Goal: Information Seeking & Learning: Learn about a topic

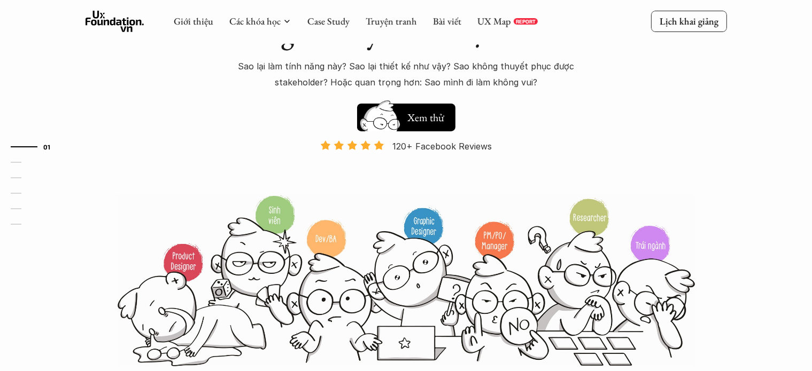
scroll to position [107, 0]
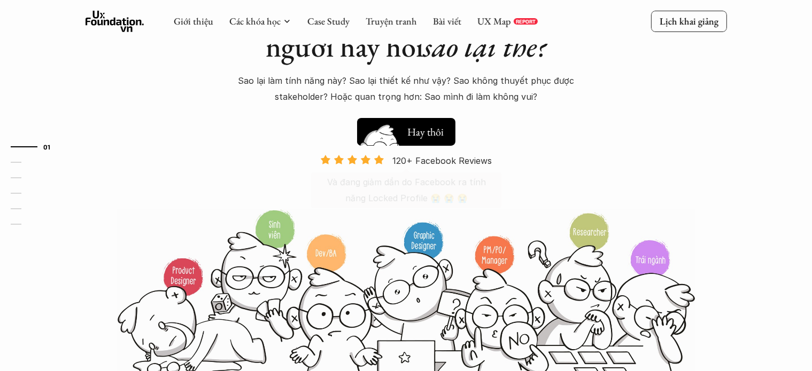
click at [409, 129] on h5 "Xem thử" at bounding box center [425, 129] width 37 height 15
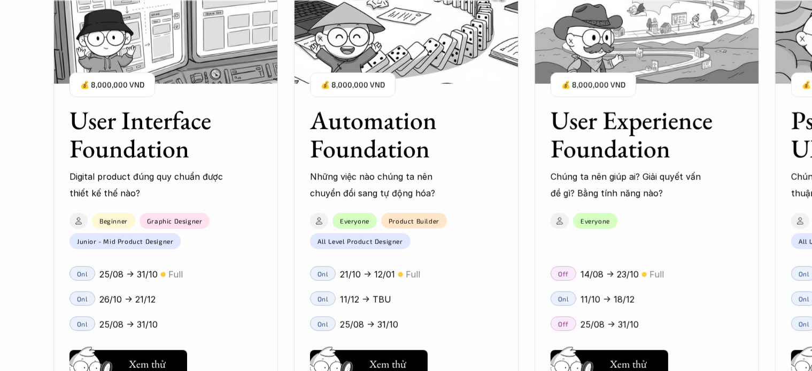
scroll to position [994, 0]
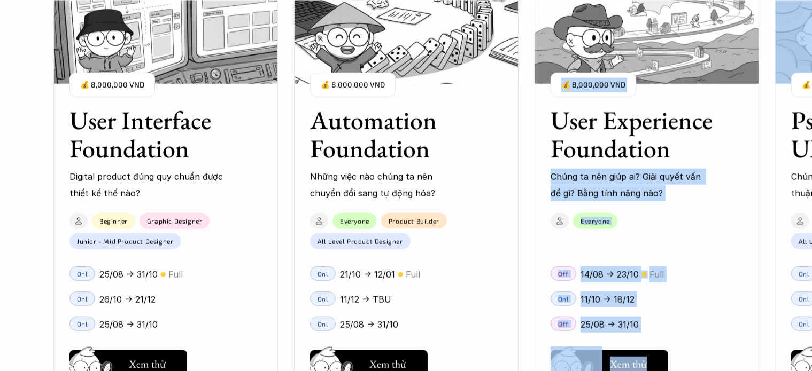
drag, startPoint x: 767, startPoint y: 105, endPoint x: 670, endPoint y: 151, distance: 107.4
click at [670, 151] on div "User Interface Foundation Digital product đúng quy chuẩn được thiết kế thế nào?…" at bounding box center [646, 185] width 1186 height 371
click at [767, 120] on div "User Interface Foundation Digital product đúng quy chuẩn được thiết kế thế nào?…" at bounding box center [646, 185] width 1186 height 371
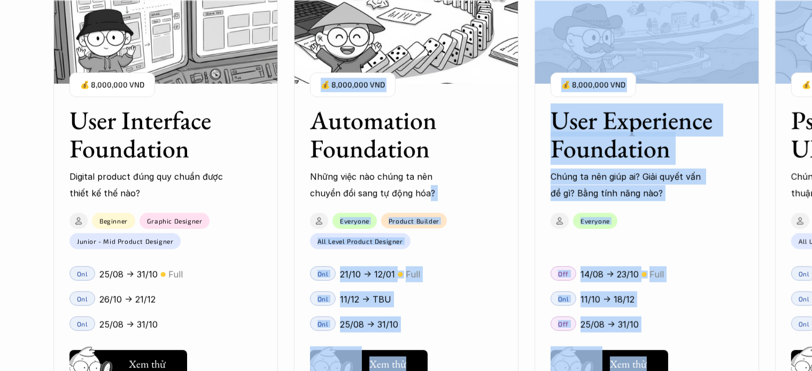
drag, startPoint x: 767, startPoint y: 120, endPoint x: 395, endPoint y: 196, distance: 379.8
click at [395, 196] on div "User Interface Foundation Digital product đúng quy chuẩn được thiết kế thế nào?…" at bounding box center [646, 185] width 1186 height 371
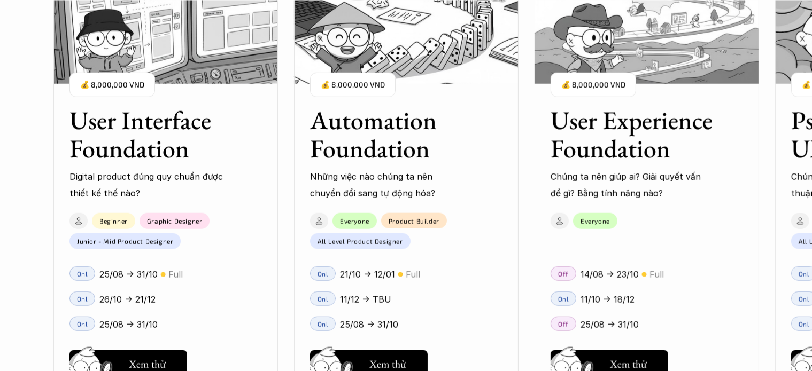
drag, startPoint x: 678, startPoint y: 188, endPoint x: 820, endPoint y: 19, distance: 220.7
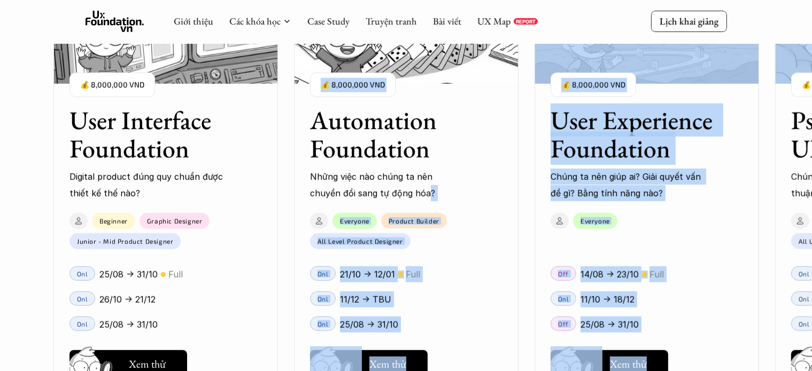
scroll to position [1073, 0]
click at [754, 175] on div "User Experience Foundation Chúng ta nên giúp ai? Giải quyết vấn đề gì? Bằng tín…" at bounding box center [646, 145] width 224 height 111
click at [765, 209] on div "User Interface Foundation Digital product đúng quy chuẩn được thiết kế thế nào?…" at bounding box center [646, 185] width 1186 height 371
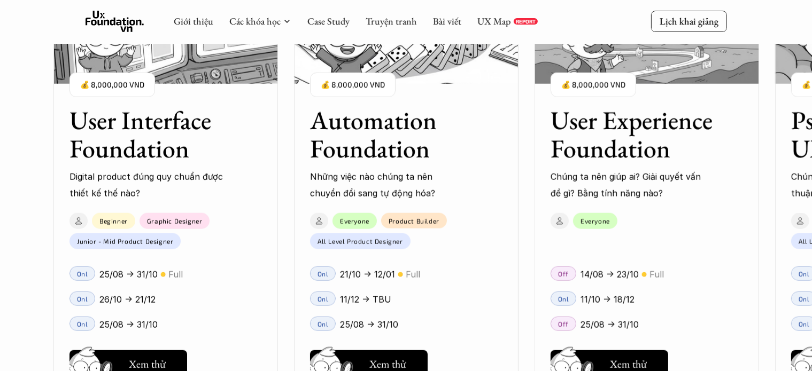
click at [778, 217] on div "User Interface Foundation Digital product đúng quy chuẩn được thiết kế thế nào?…" at bounding box center [646, 185] width 1186 height 371
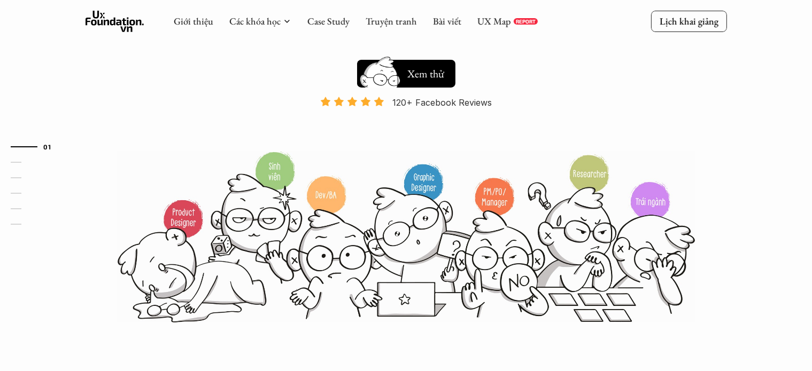
scroll to position [165, 0]
click at [374, 15] on link "Truyện tranh" at bounding box center [391, 21] width 51 height 12
click at [375, 21] on link "Truyện tranh" at bounding box center [391, 21] width 51 height 12
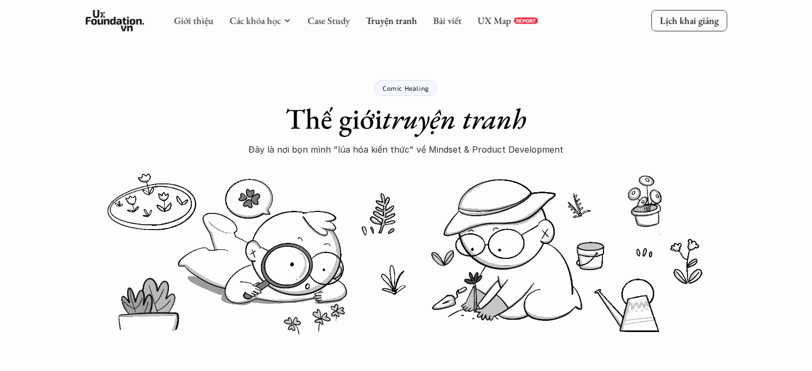
scroll to position [267, 0]
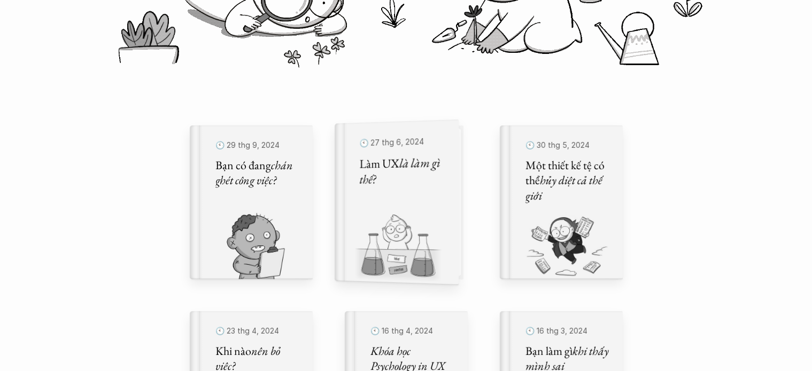
click at [431, 199] on div "🕙 27 thg 6, 2024 [PERSON_NAME] UX [PERSON_NAME] gì thế?" at bounding box center [402, 202] width 86 height 137
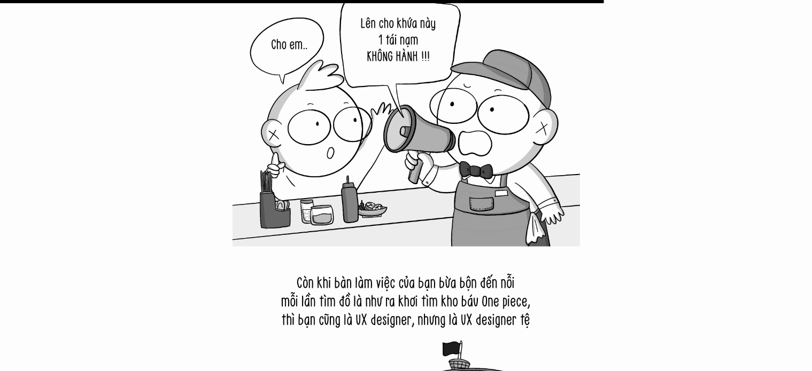
scroll to position [9022, 0]
